Goal: Information Seeking & Learning: Learn about a topic

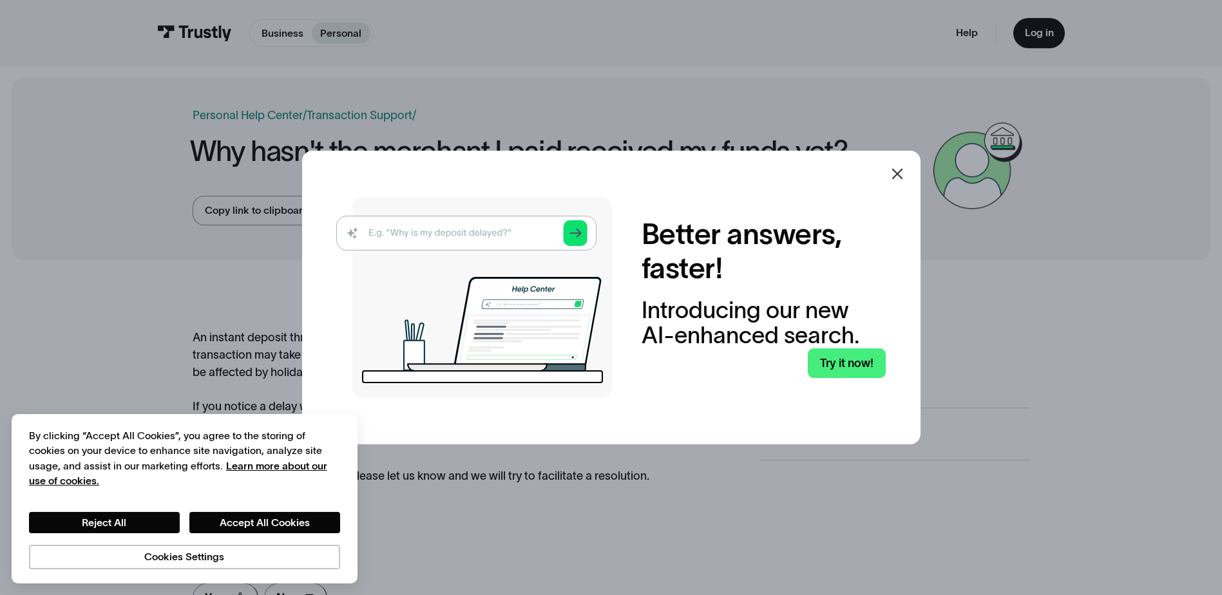
click at [909, 165] on div at bounding box center [897, 173] width 31 height 31
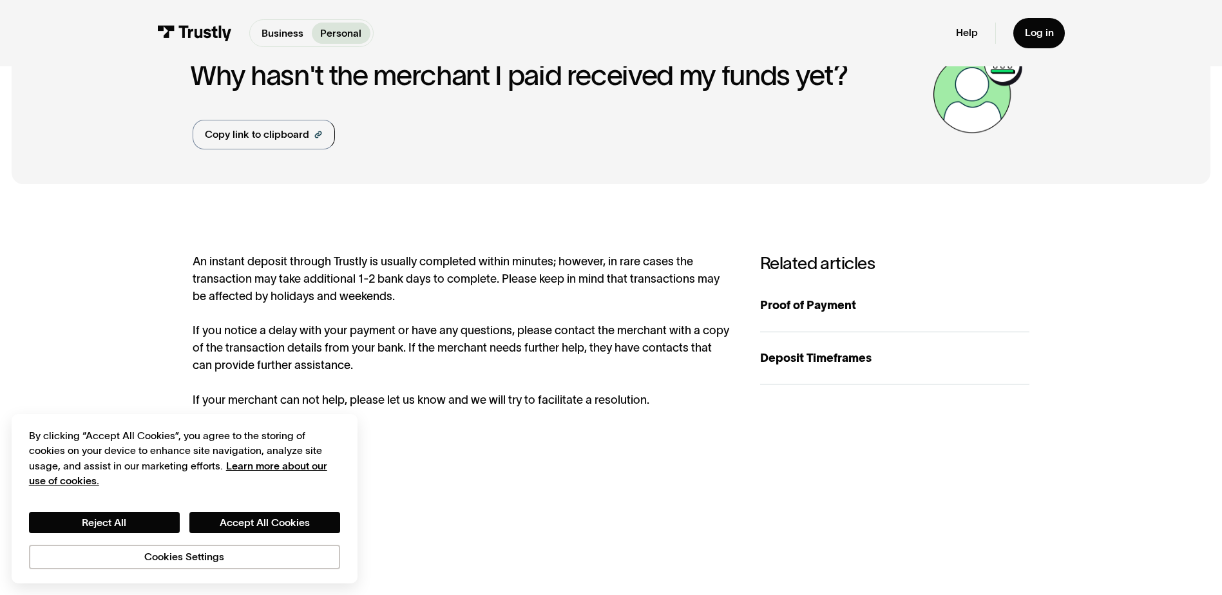
scroll to position [258, 0]
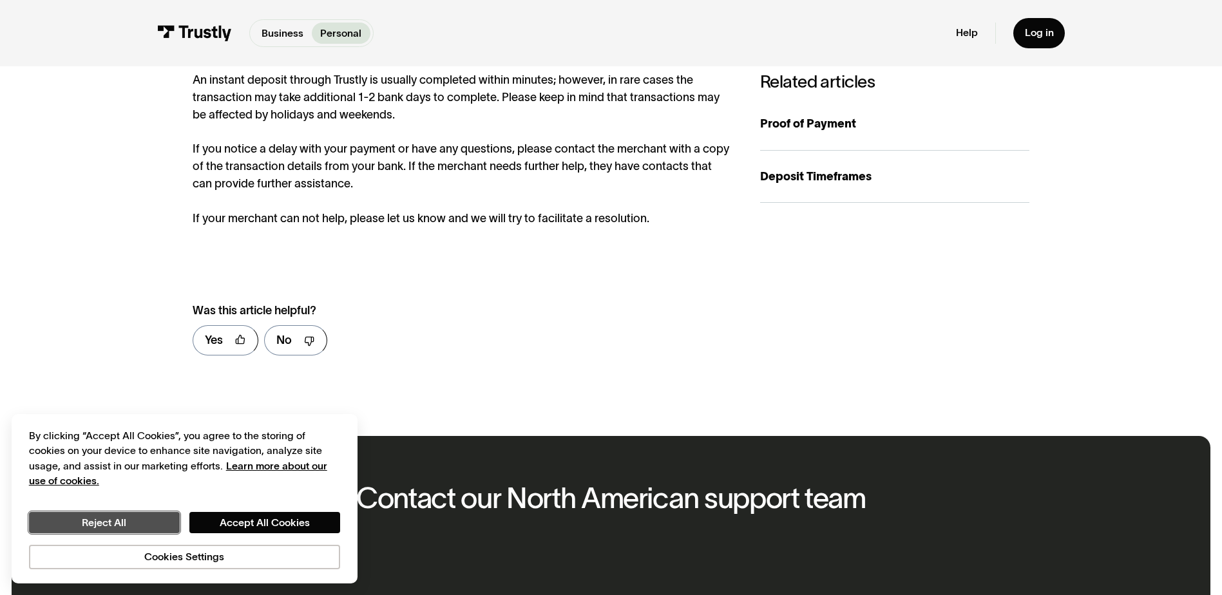
click at [86, 522] on button "Reject All" at bounding box center [104, 523] width 151 height 22
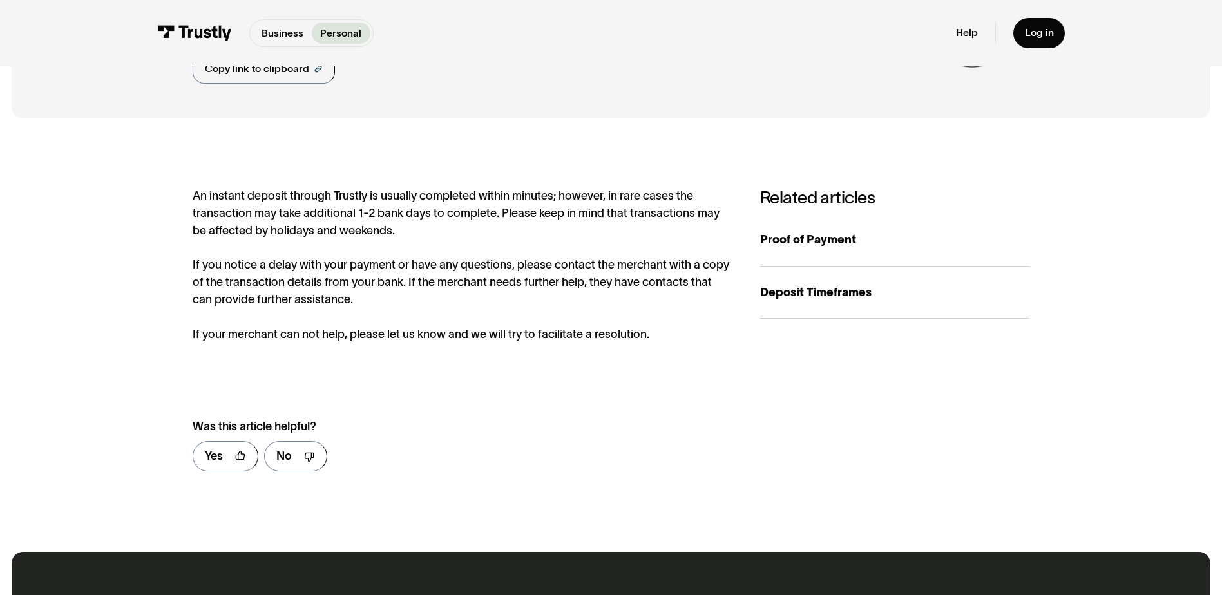
scroll to position [0, 0]
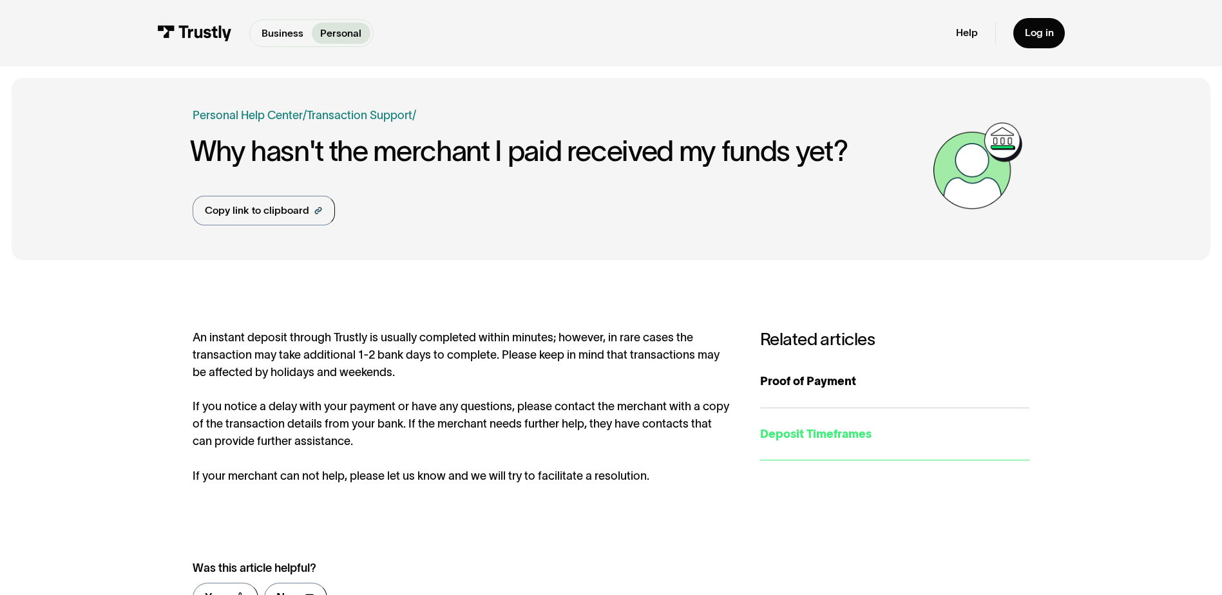
click at [815, 441] on div "Deposit Timeframes" at bounding box center [894, 434] width 269 height 17
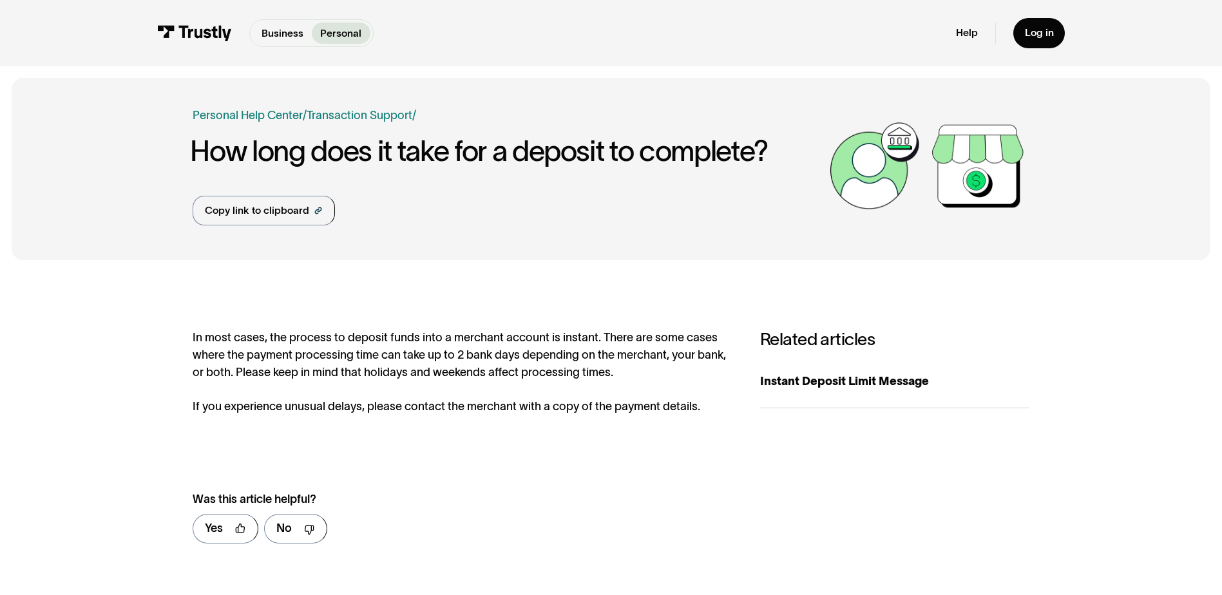
click at [196, 35] on img at bounding box center [194, 33] width 75 height 16
